Goal: Transaction & Acquisition: Subscribe to service/newsletter

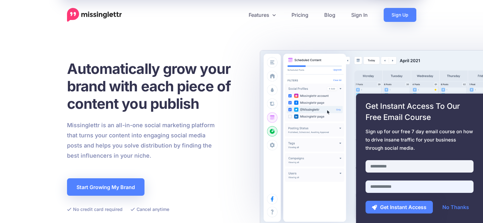
click at [393, 187] on input "email" at bounding box center [420, 187] width 108 height 12
type input "*"
type input "**********"
click at [406, 209] on button "Get Instant Access" at bounding box center [399, 207] width 67 height 13
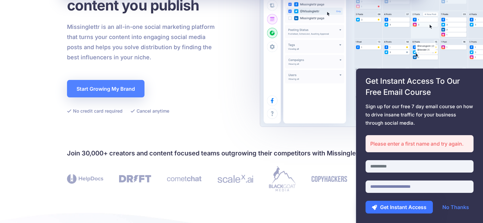
scroll to position [104, 0]
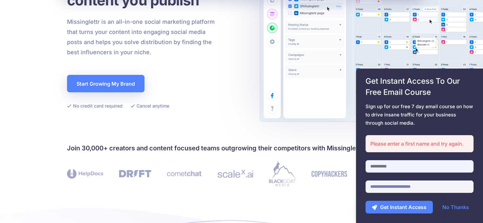
click at [410, 169] on input "text" at bounding box center [420, 166] width 108 height 12
type input "****"
click at [396, 211] on button "Get Instant Access" at bounding box center [399, 207] width 67 height 13
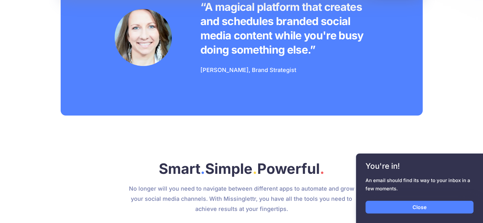
scroll to position [545, 0]
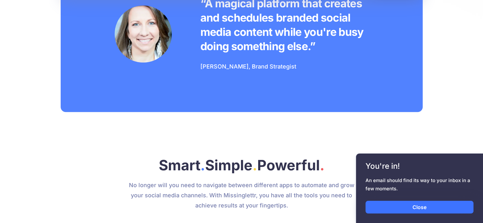
click at [429, 210] on link "Close" at bounding box center [420, 207] width 108 height 13
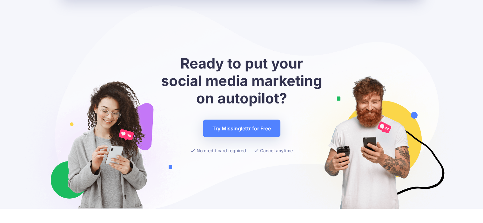
scroll to position [2427, 0]
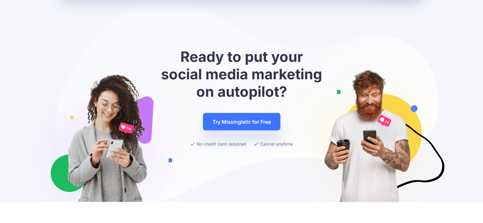
click at [247, 116] on link "Try Missinglettr for Free" at bounding box center [242, 121] width 78 height 17
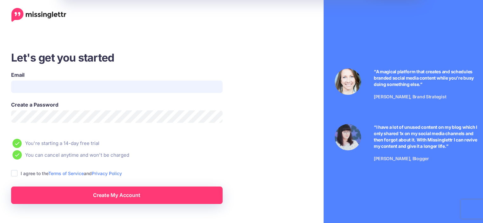
click at [157, 86] on input "Email" at bounding box center [117, 87] width 212 height 12
type input "**********"
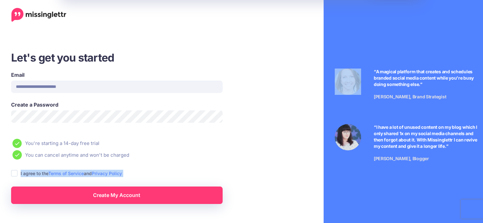
drag, startPoint x: 6, startPoint y: 198, endPoint x: 14, endPoint y: 177, distance: 22.1
click at [14, 177] on div "**********" at bounding box center [139, 128] width 268 height 154
click at [14, 174] on ins at bounding box center [14, 173] width 6 height 6
click at [47, 193] on link "Create My Account" at bounding box center [117, 195] width 212 height 17
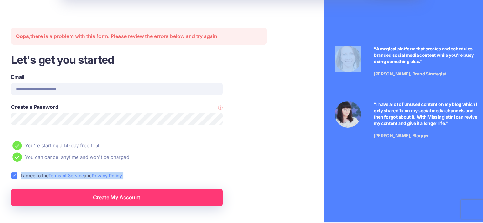
scroll to position [27, 0]
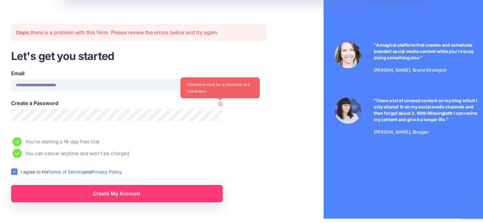
click at [221, 103] on icon at bounding box center [220, 104] width 4 height 4
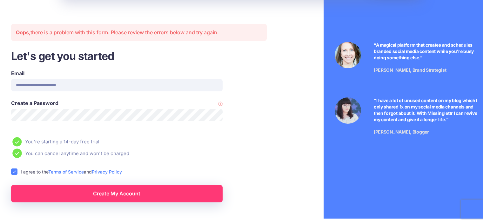
click at [146, 197] on link "Create My Account" at bounding box center [117, 193] width 212 height 17
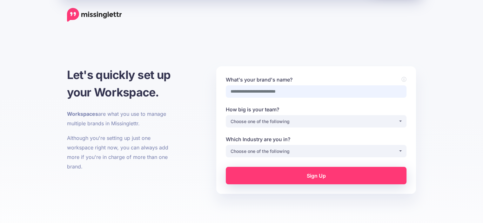
click at [355, 91] on input "What's your brand's name?" at bounding box center [316, 91] width 181 height 12
type input "**********"
click at [402, 122] on button "Choose one of the following" at bounding box center [316, 121] width 181 height 12
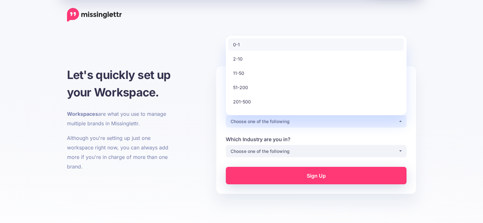
click at [285, 41] on link "0-1" at bounding box center [316, 44] width 176 height 12
select select "*"
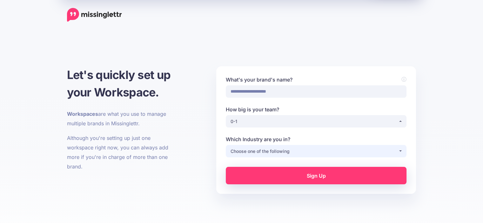
click at [367, 151] on div "Choose one of the following" at bounding box center [315, 152] width 168 height 8
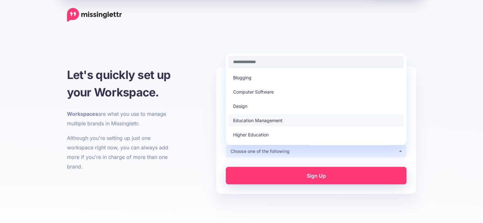
click at [341, 119] on link "Education Management" at bounding box center [316, 120] width 176 height 12
select select "**********"
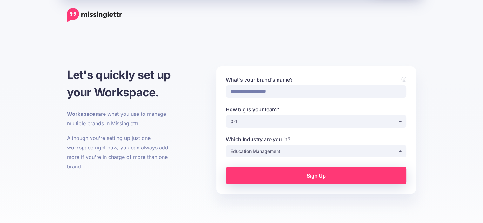
click at [334, 176] on link "Sign Up" at bounding box center [316, 175] width 181 height 17
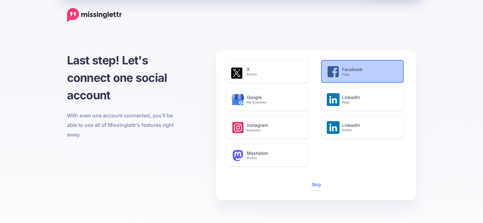
click at [371, 71] on h6 "Facebook Page" at bounding box center [369, 72] width 55 height 10
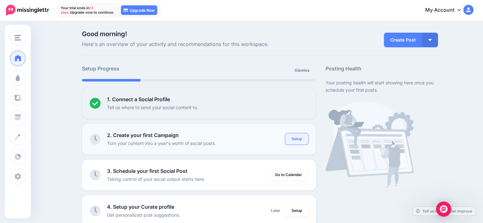
click at [301, 139] on link "Setup" at bounding box center [296, 138] width 23 height 11
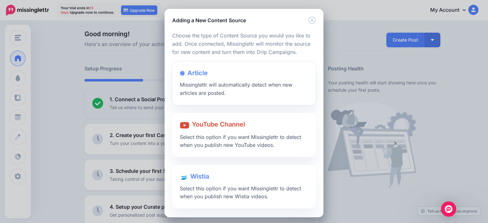
click at [230, 89] on div "Article Missinglettr will automatically detect when new articles are posted." at bounding box center [244, 84] width 144 height 44
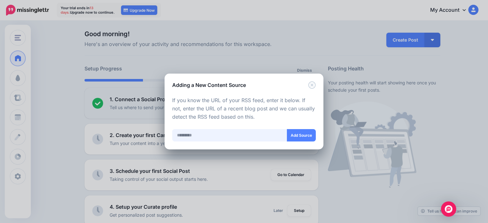
click at [228, 135] on input "text" at bounding box center [229, 135] width 115 height 12
paste input "**********"
type input "**********"
click at [297, 136] on button "Add Source" at bounding box center [301, 135] width 29 height 12
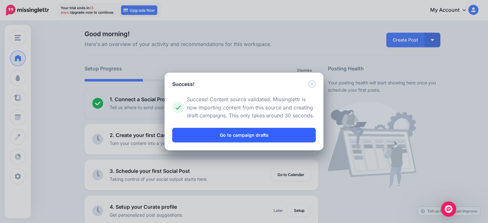
click at [268, 137] on link "Go to campaign drafts" at bounding box center [244, 135] width 144 height 15
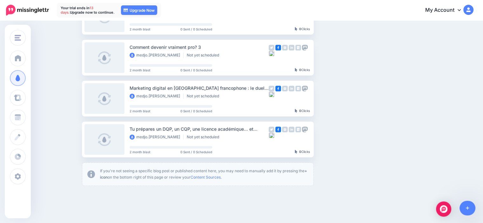
scroll to position [329, 0]
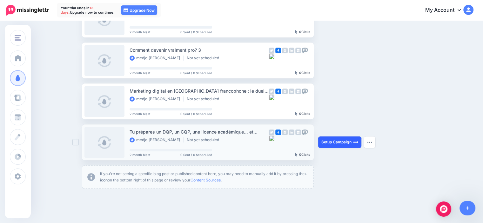
click at [337, 142] on link "Setup Campaign" at bounding box center [339, 142] width 43 height 11
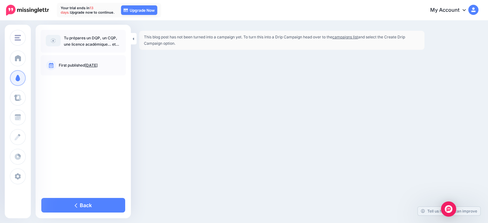
click at [352, 37] on link "campaigns list" at bounding box center [345, 37] width 26 height 5
click at [156, 89] on div "Com And Web formations Com And Web formations Add Workspace Dashboard Campaigns…" at bounding box center [244, 111] width 488 height 223
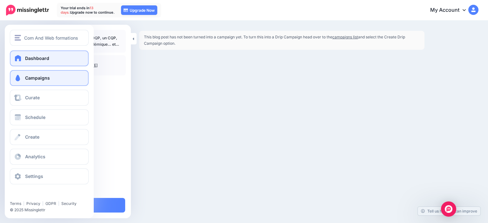
click at [33, 59] on span "Dashboard" at bounding box center [37, 58] width 24 height 5
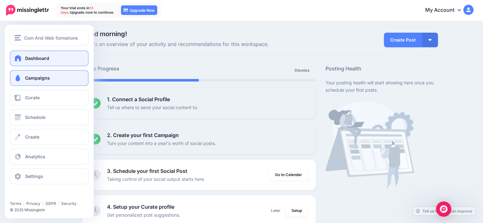
click at [37, 75] on link "Campaigns" at bounding box center [49, 78] width 79 height 16
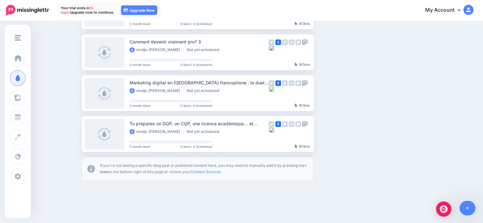
scroll to position [336, 0]
click at [370, 133] on button "button" at bounding box center [369, 134] width 11 height 11
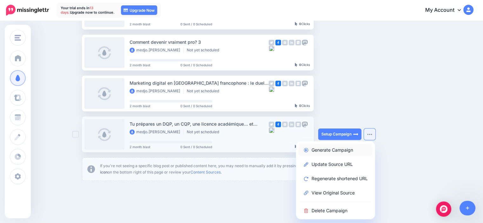
click at [353, 148] on link "Generate Campaign" at bounding box center [336, 150] width 74 height 12
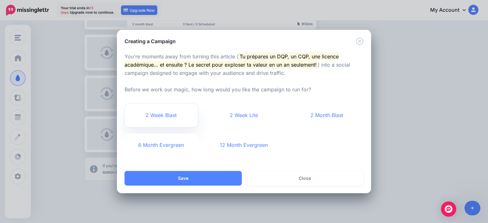
click at [177, 117] on link "2 Week Blast" at bounding box center [161, 116] width 73 height 24
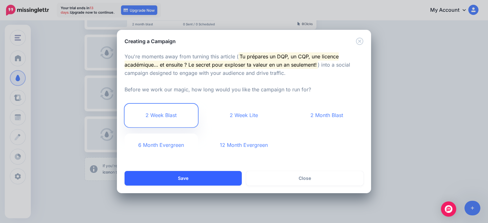
click at [220, 177] on button "Save" at bounding box center [183, 178] width 117 height 15
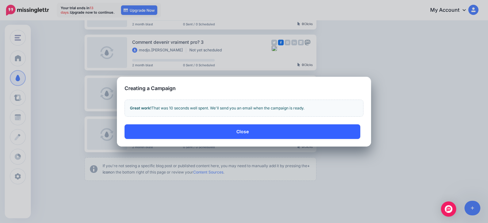
click at [283, 130] on button "Close" at bounding box center [243, 132] width 236 height 15
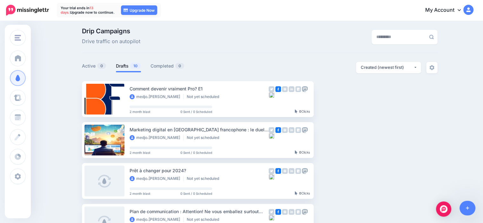
scroll to position [2, 0]
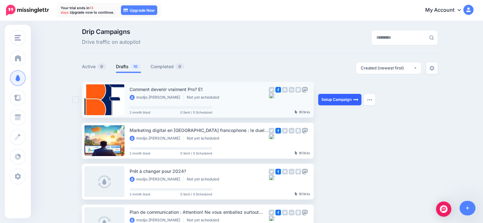
click at [343, 98] on link "Setup Campaign" at bounding box center [339, 99] width 43 height 11
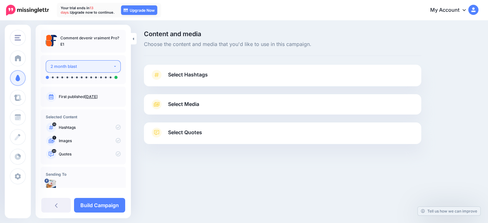
click at [111, 66] on button "2 month blast" at bounding box center [83, 66] width 75 height 12
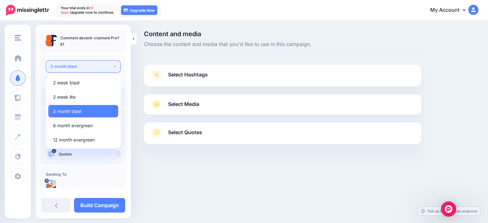
click at [111, 66] on button "2 month blast" at bounding box center [83, 66] width 75 height 12
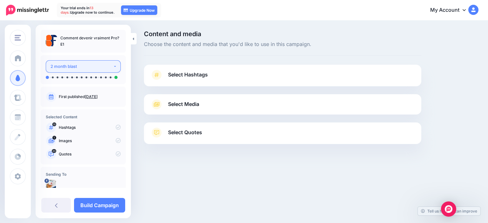
click at [113, 65] on button "2 month blast" at bounding box center [83, 66] width 75 height 12
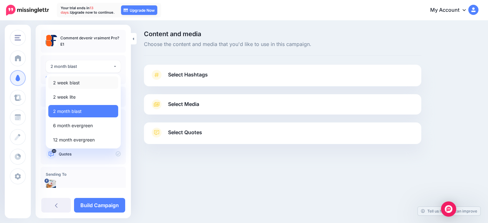
click at [91, 84] on link "2 week blast" at bounding box center [83, 83] width 70 height 12
select select "******"
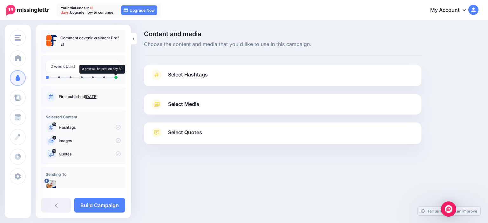
click at [89, 77] on ul at bounding box center [83, 77] width 75 height 3
click at [60, 78] on ul at bounding box center [83, 77] width 75 height 3
click at [185, 75] on span "Select Hashtags" at bounding box center [188, 75] width 40 height 9
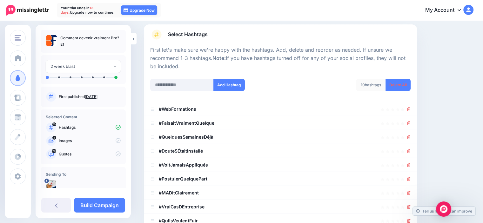
scroll to position [9, 0]
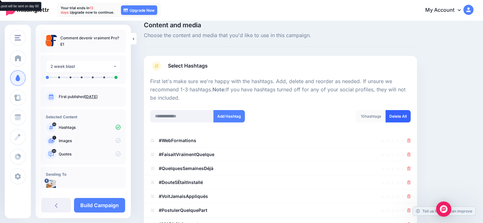
click at [411, 120] on link "Delete All" at bounding box center [398, 116] width 25 height 12
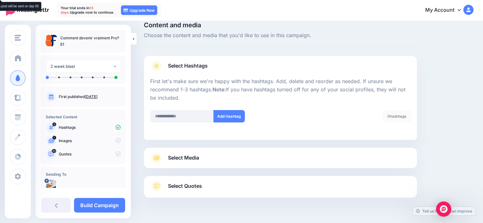
click at [411, 155] on link "Select Media" at bounding box center [280, 158] width 261 height 10
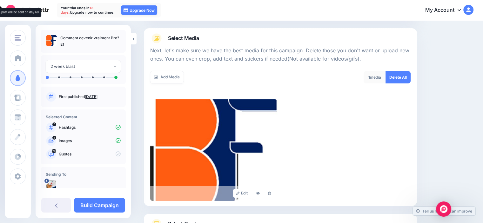
scroll to position [74, 0]
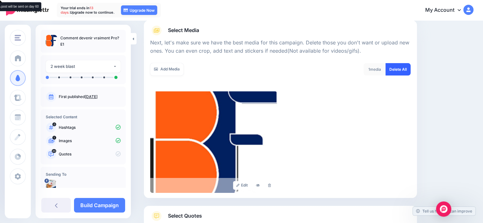
click at [401, 69] on link "Delete All" at bounding box center [398, 69] width 25 height 12
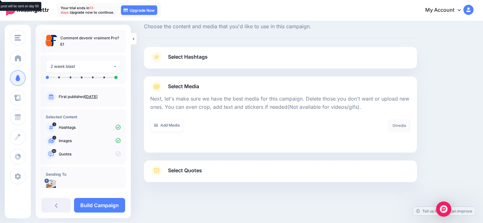
click at [344, 58] on link "Select Hashtags" at bounding box center [280, 60] width 261 height 17
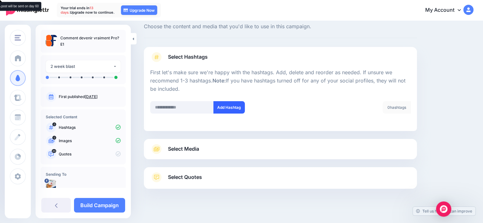
click at [232, 109] on button "Add Hashtag" at bounding box center [229, 107] width 31 height 12
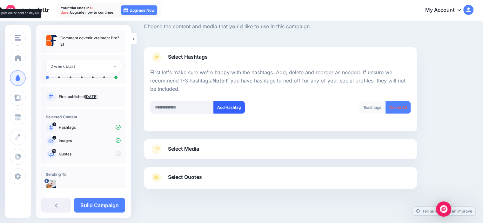
scroll to position [24, 0]
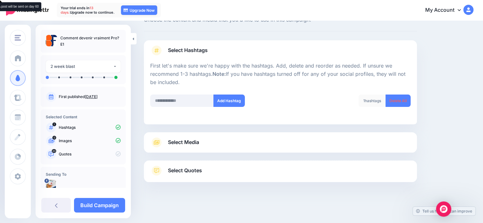
click at [225, 116] on div at bounding box center [280, 116] width 261 height 3
click at [373, 103] on div "1 hashtags" at bounding box center [372, 101] width 27 height 12
click at [373, 102] on div "1 hashtags" at bounding box center [372, 101] width 27 height 12
click at [178, 141] on span "Select Media" at bounding box center [183, 142] width 31 height 9
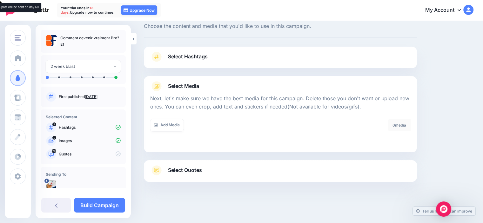
scroll to position [18, 0]
click at [169, 126] on link "Add Media" at bounding box center [166, 125] width 33 height 12
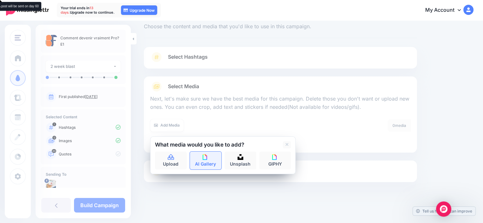
click at [207, 166] on link "AI Gallery" at bounding box center [206, 161] width 32 height 18
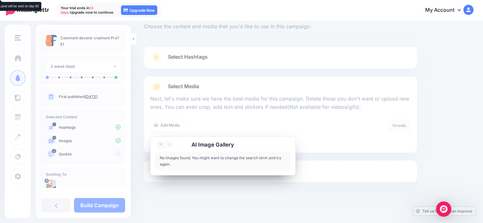
click at [292, 140] on div "AI Image Gallery Add Media No images found. You might want to change the search…" at bounding box center [223, 156] width 146 height 39
click at [160, 144] on icon at bounding box center [161, 144] width 3 height 5
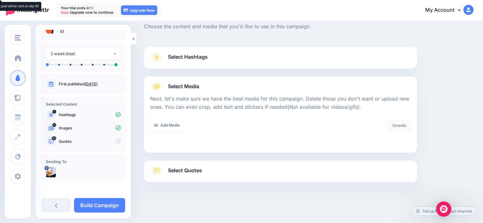
scroll to position [0, 0]
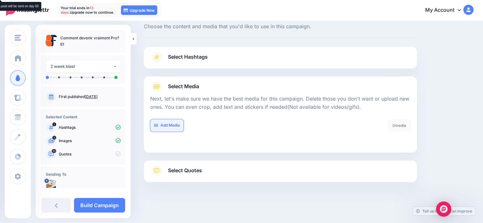
click at [160, 130] on link "Add Media" at bounding box center [166, 125] width 33 height 12
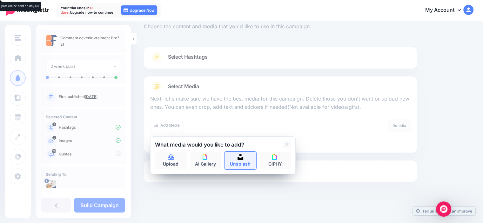
click at [240, 161] on link "Unsplash" at bounding box center [241, 161] width 32 height 18
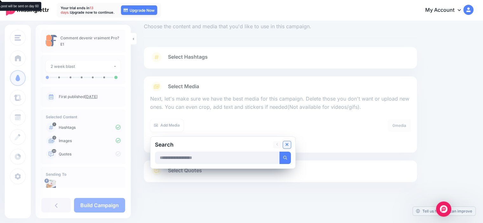
click at [287, 145] on icon at bounding box center [287, 144] width 3 height 3
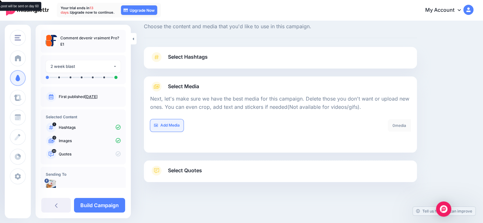
click at [169, 120] on link "Add Media" at bounding box center [166, 125] width 33 height 12
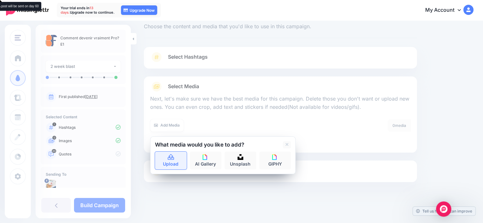
click at [174, 157] on icon at bounding box center [170, 158] width 7 height 6
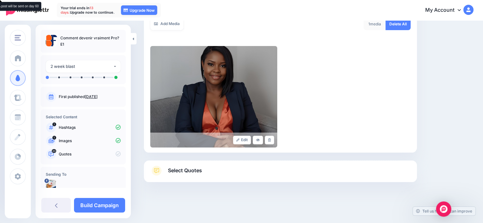
scroll to position [13, 0]
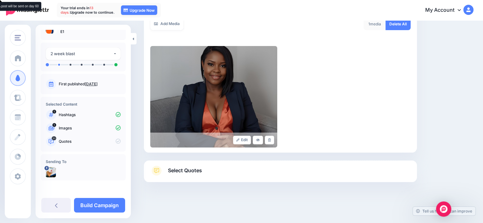
click at [59, 65] on li at bounding box center [59, 65] width 2 height 2
click at [72, 64] on li at bounding box center [76, 64] width 8 height 1
click at [70, 64] on li at bounding box center [71, 65] width 2 height 2
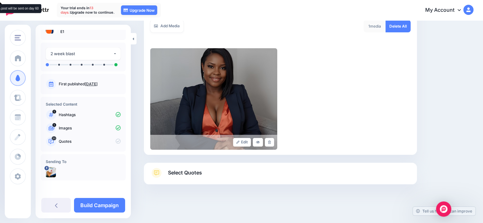
scroll to position [119, 0]
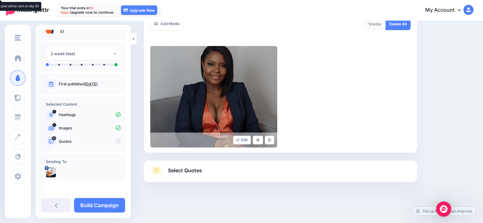
click at [51, 111] on icon at bounding box center [51, 115] width 9 height 10
click at [68, 114] on p "Hashtags" at bounding box center [90, 115] width 62 height 6
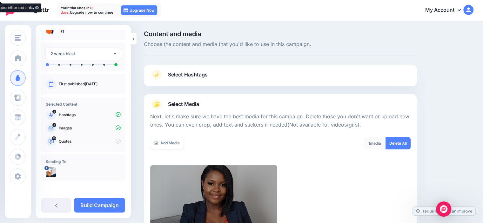
scroll to position [0, 0]
click at [182, 73] on span "Select Hashtags" at bounding box center [188, 75] width 40 height 9
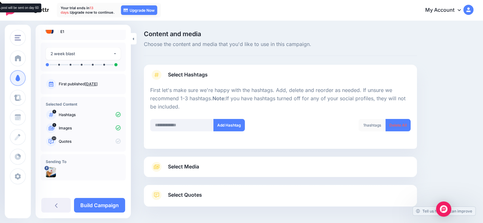
click at [372, 128] on div "1 hashtags" at bounding box center [372, 125] width 27 height 12
click at [365, 124] on div "1 hashtags" at bounding box center [372, 125] width 27 height 12
click at [225, 128] on button "Add Hashtag" at bounding box center [229, 125] width 31 height 12
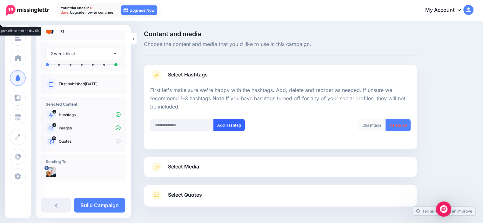
scroll to position [24, 0]
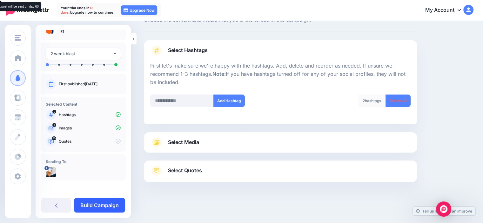
click at [105, 203] on link "Build Campaign" at bounding box center [99, 205] width 51 height 15
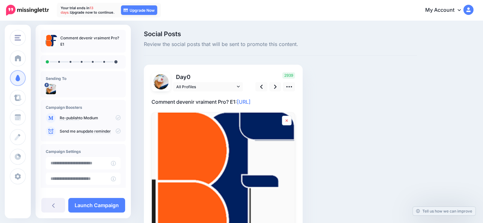
click at [290, 122] on link at bounding box center [287, 121] width 10 height 10
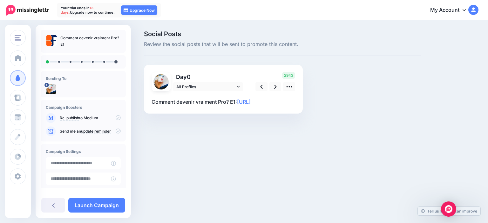
click at [211, 102] on p "Comment devenir vraiment Pro? E1: [URL]" at bounding box center [224, 102] width 144 height 8
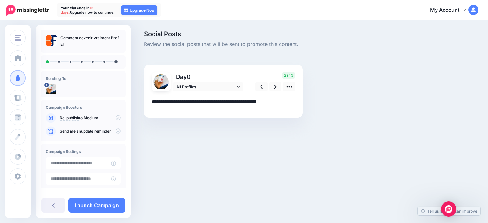
click at [205, 100] on textarea "**********" at bounding box center [224, 104] width 144 height 12
click at [241, 86] on link "All Profiles" at bounding box center [208, 86] width 70 height 9
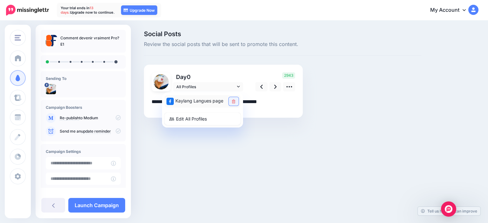
click at [234, 101] on icon at bounding box center [233, 102] width 3 height 4
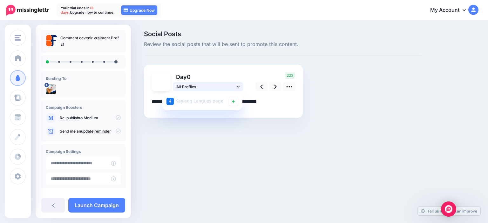
click at [239, 86] on icon at bounding box center [238, 87] width 3 height 4
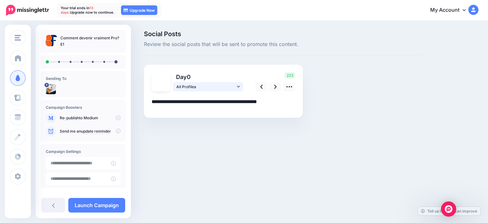
click at [239, 86] on icon at bounding box center [238, 87] width 3 height 4
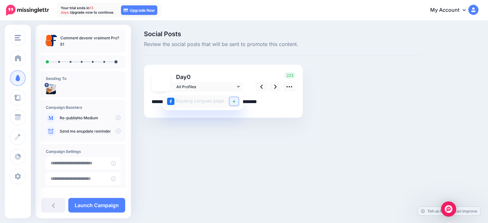
click at [234, 102] on icon at bounding box center [234, 101] width 3 height 3
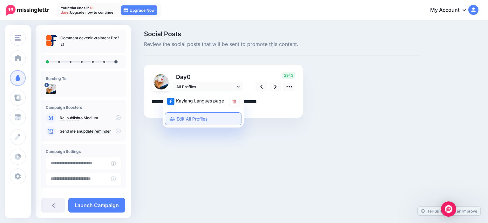
click at [206, 120] on link "Edit All Profiles" at bounding box center [203, 119] width 76 height 12
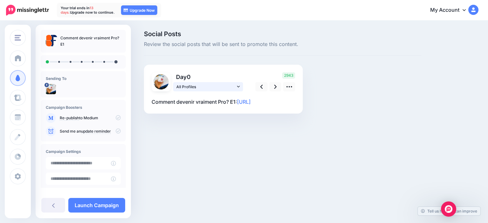
click at [238, 86] on icon at bounding box center [238, 87] width 3 height 4
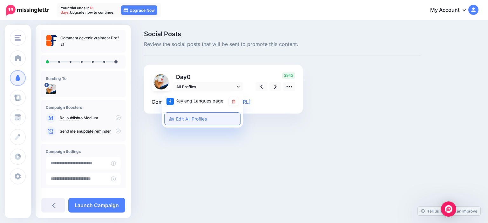
click at [199, 120] on link "Edit All Profiles" at bounding box center [203, 119] width 76 height 12
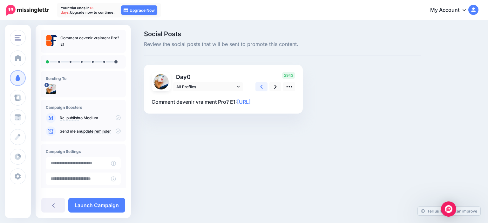
click at [259, 86] on link at bounding box center [261, 86] width 12 height 9
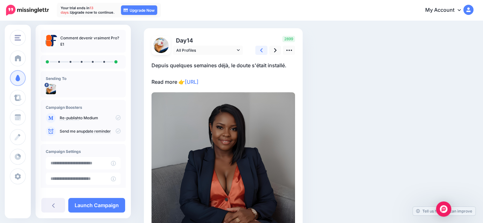
scroll to position [4, 0]
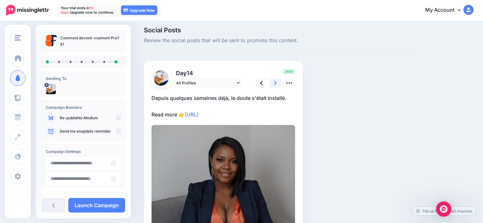
click at [274, 83] on icon at bounding box center [275, 83] width 3 height 7
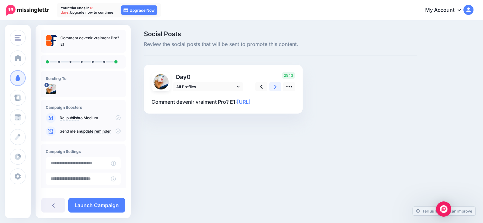
scroll to position [0, 0]
click at [274, 86] on icon at bounding box center [275, 87] width 3 height 7
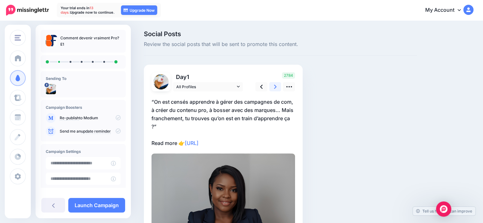
click at [274, 86] on icon at bounding box center [275, 87] width 3 height 7
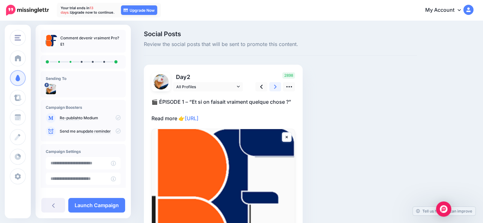
click at [274, 86] on icon at bounding box center [275, 87] width 3 height 7
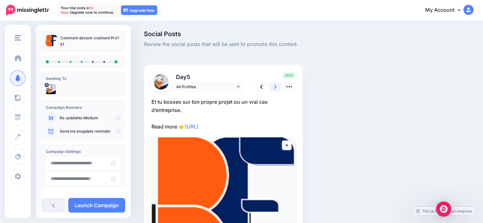
click at [274, 86] on icon at bounding box center [275, 87] width 3 height 7
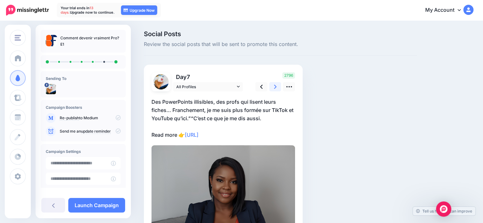
click at [274, 86] on icon at bounding box center [275, 87] width 3 height 7
